Goal: Navigation & Orientation: Understand site structure

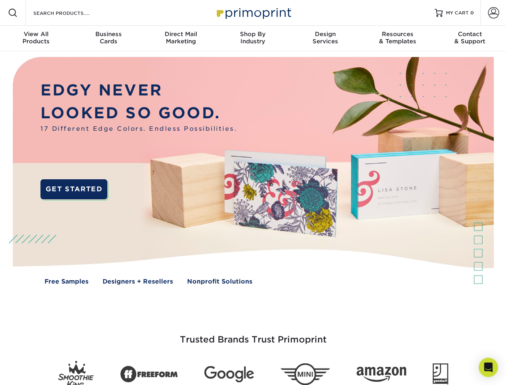
click at [253, 192] on img at bounding box center [252, 176] width 501 height 250
click at [13, 13] on span at bounding box center [13, 13] width 10 height 10
click at [493, 13] on span at bounding box center [493, 12] width 11 height 11
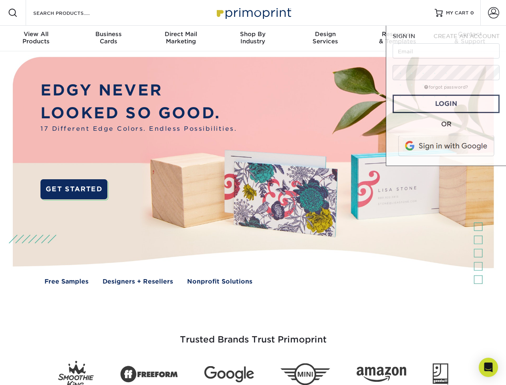
click at [36, 38] on div "View All Products" at bounding box center [36, 37] width 72 height 14
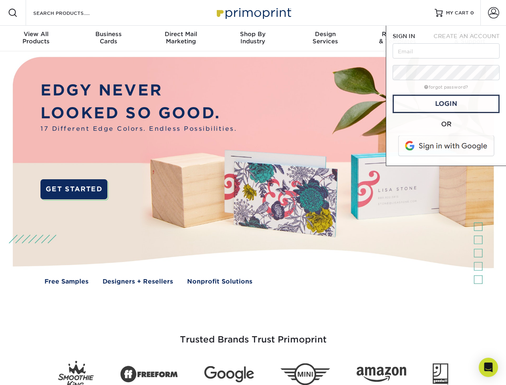
click at [108, 38] on div "Business Cards" at bounding box center [108, 37] width 72 height 14
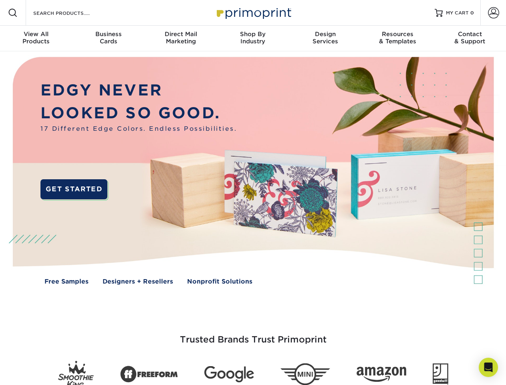
click at [181, 38] on div "Direct Mail Marketing" at bounding box center [181, 37] width 72 height 14
click at [253, 38] on div "Shop By Industry" at bounding box center [253, 37] width 72 height 14
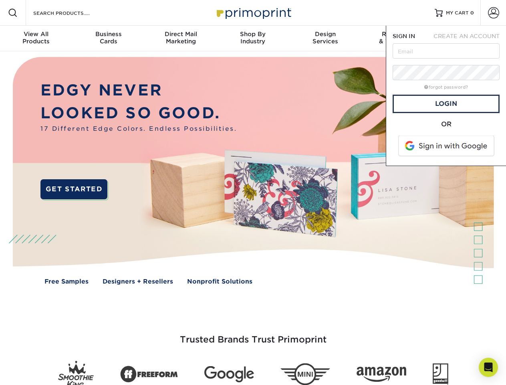
click at [325, 38] on div "Design Services" at bounding box center [325, 37] width 72 height 14
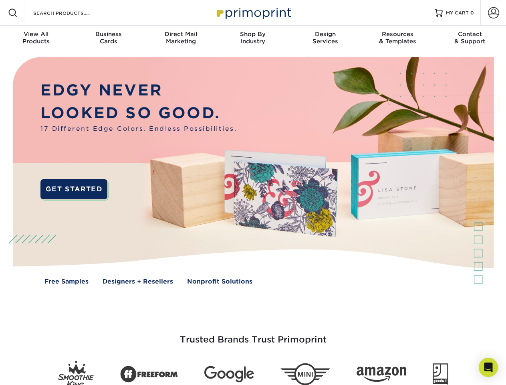
click at [397, 38] on span "SIGN IN" at bounding box center [404, 36] width 22 height 6
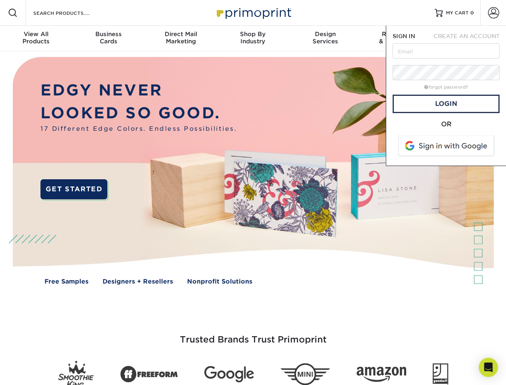
click at [470, 38] on div "Contact & Support" at bounding box center [470, 37] width 72 height 14
